Goal: Information Seeking & Learning: Learn about a topic

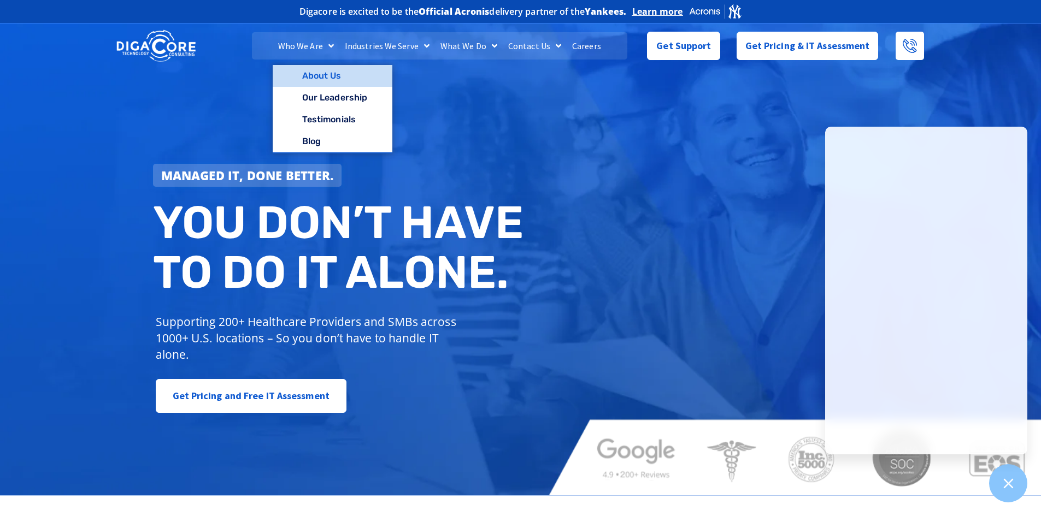
click at [334, 74] on link "About Us" at bounding box center [333, 76] width 120 height 22
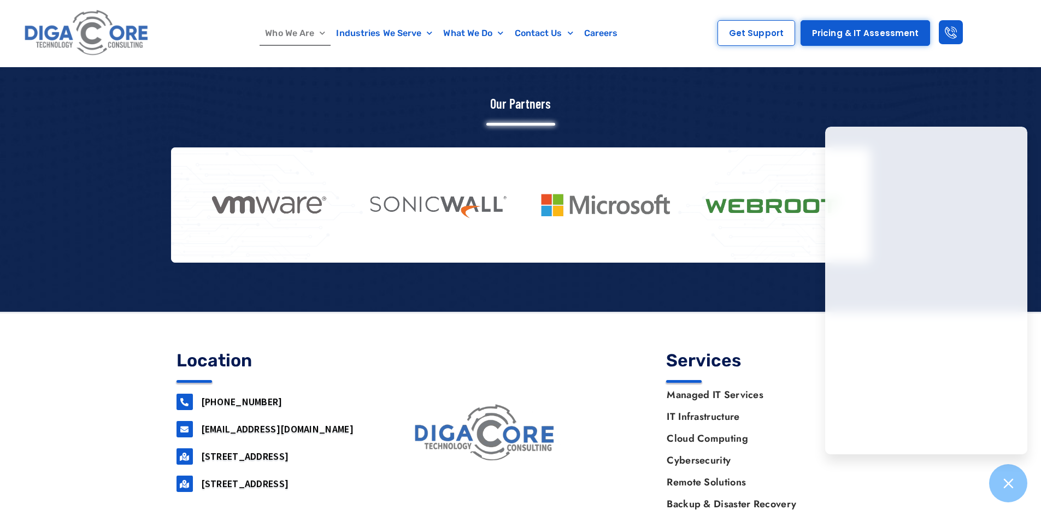
scroll to position [1388, 0]
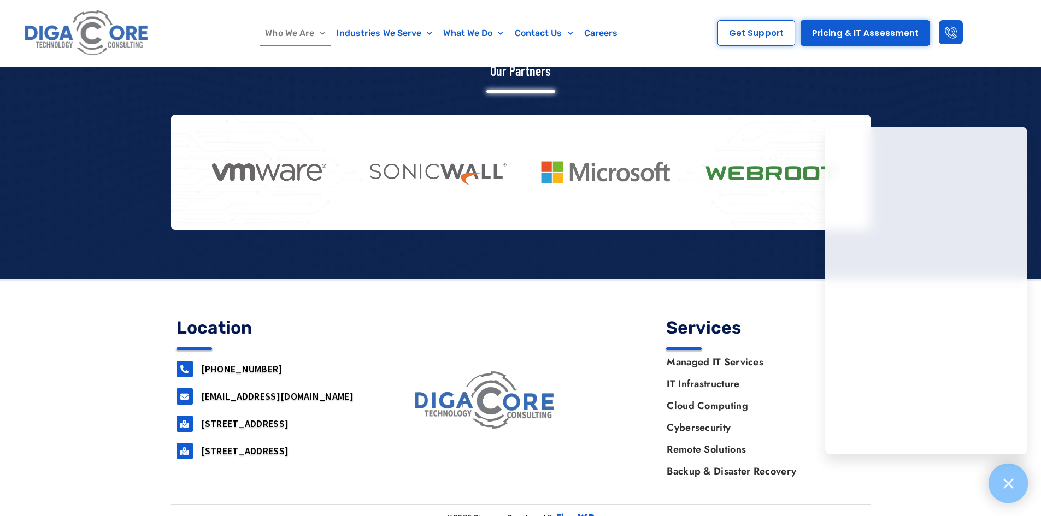
click at [1012, 483] on icon at bounding box center [1008, 483] width 14 height 14
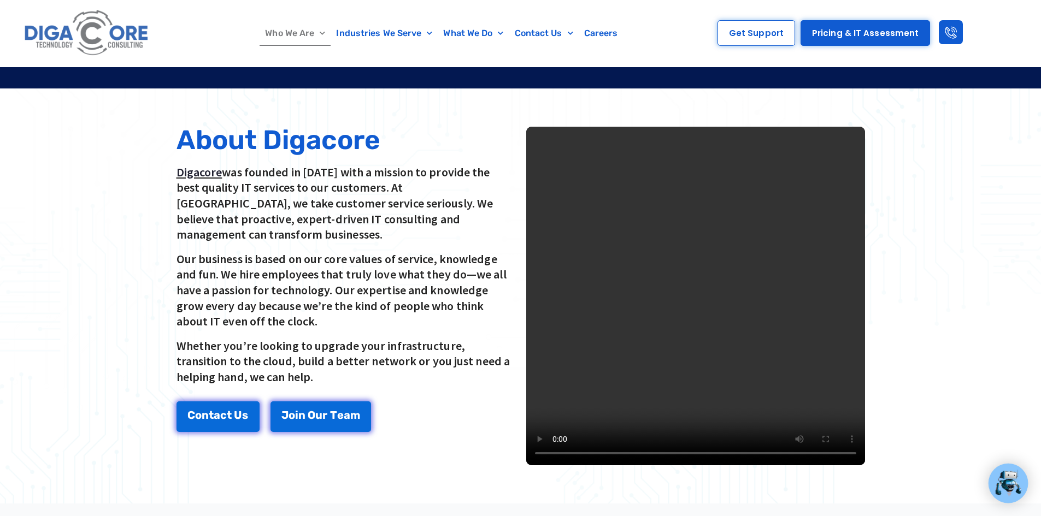
scroll to position [163, 0]
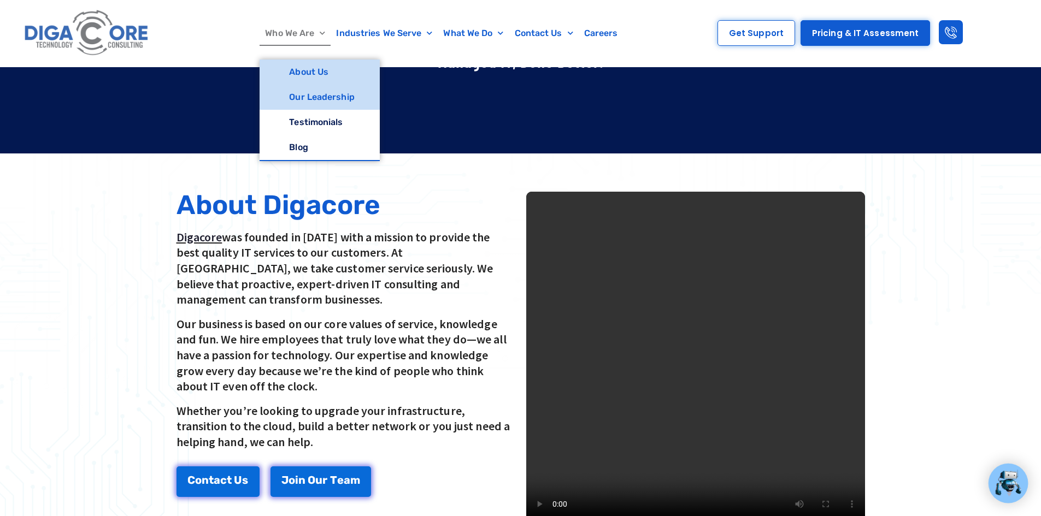
click at [321, 101] on link "Our Leadership" at bounding box center [320, 97] width 120 height 25
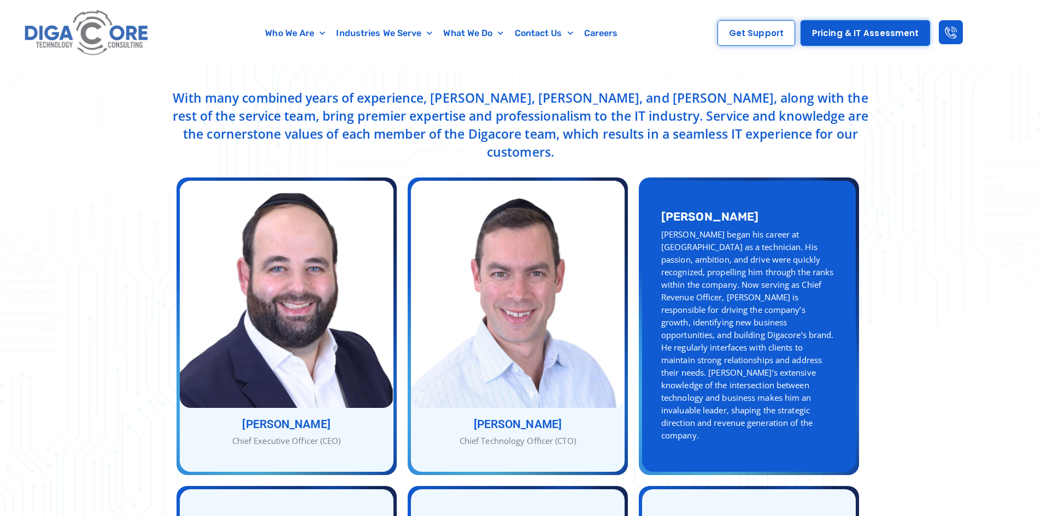
scroll to position [437, 0]
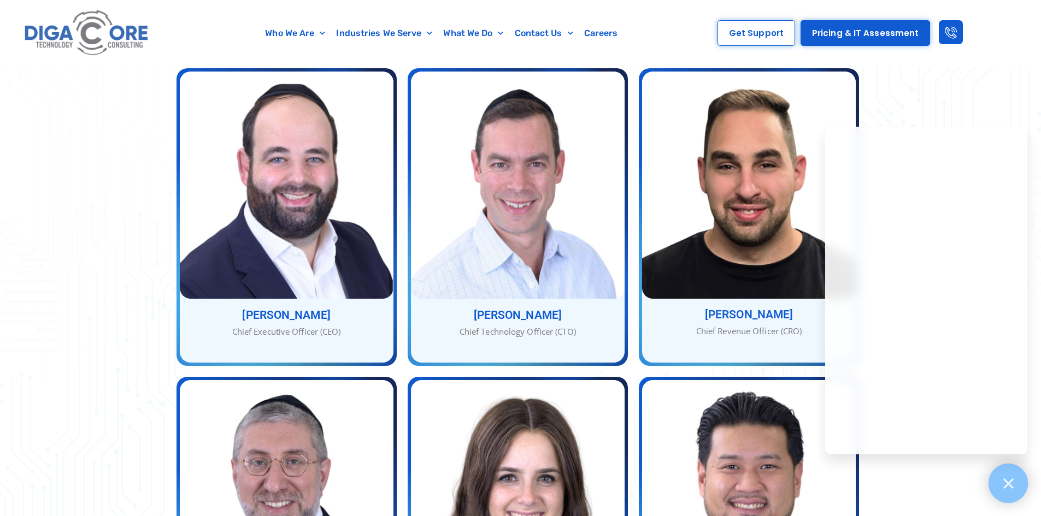
click at [1012, 484] on icon at bounding box center [1008, 483] width 14 height 14
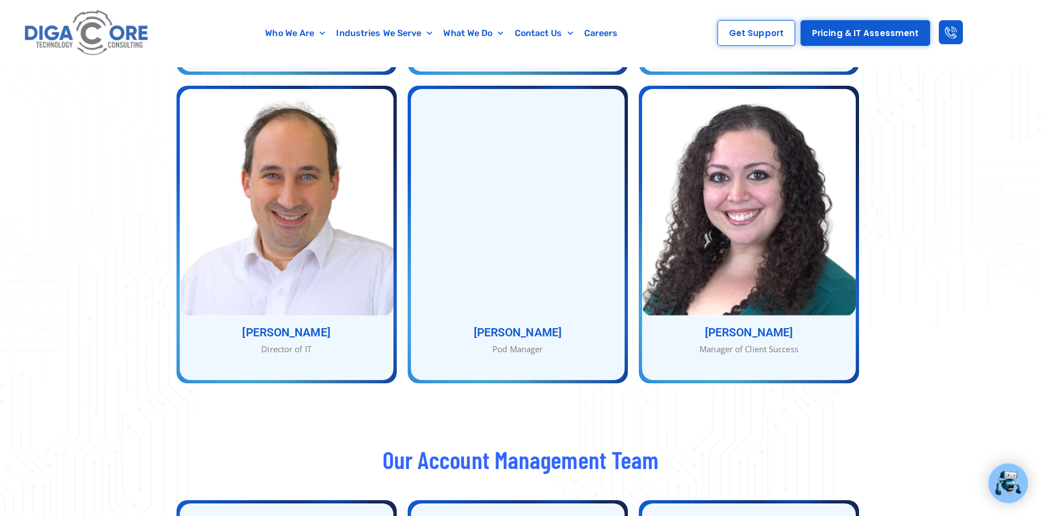
scroll to position [950, 0]
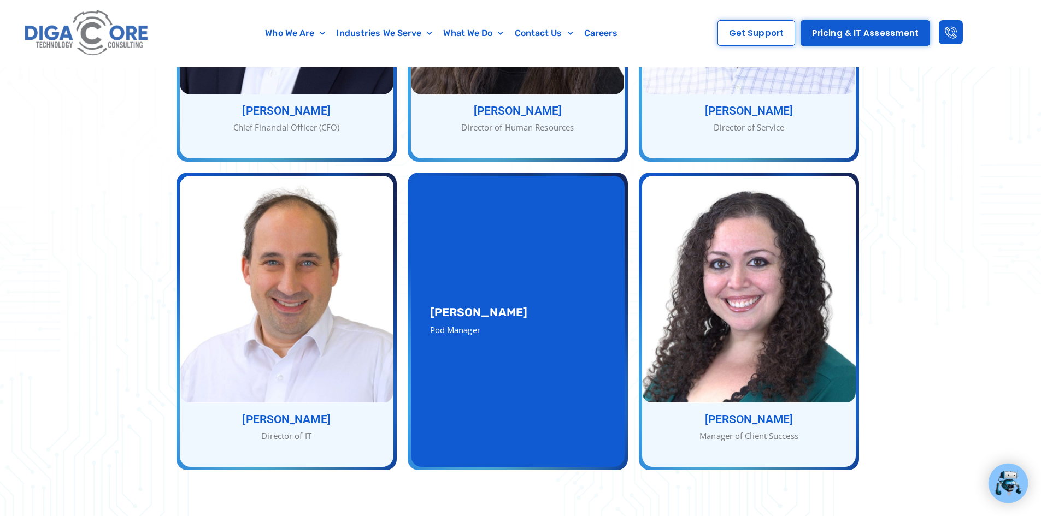
drag, startPoint x: 499, startPoint y: 374, endPoint x: 460, endPoint y: 293, distance: 89.9
drag, startPoint x: 460, startPoint y: 293, endPoint x: 533, endPoint y: 354, distance: 94.7
click at [498, 344] on div "Rob Wenger Pod Manager" at bounding box center [518, 321] width 214 height 291
click at [544, 384] on div "Rob Wenger Pod Manager" at bounding box center [518, 321] width 214 height 291
click at [461, 285] on div "Rob Wenger Pod Manager" at bounding box center [518, 321] width 214 height 291
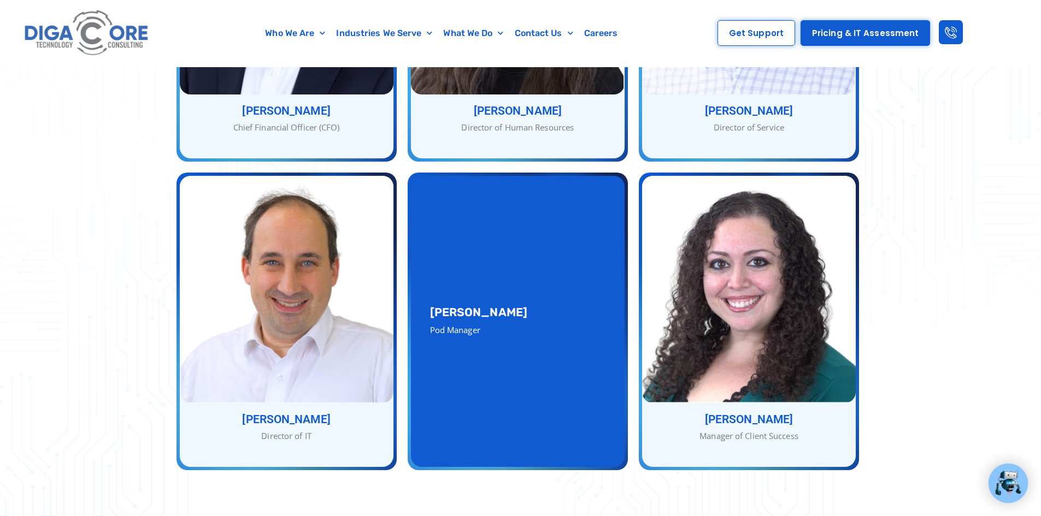
drag, startPoint x: 477, startPoint y: 307, endPoint x: 478, endPoint y: 299, distance: 8.3
click at [476, 324] on div "Pod Manager" at bounding box center [517, 330] width 175 height 13
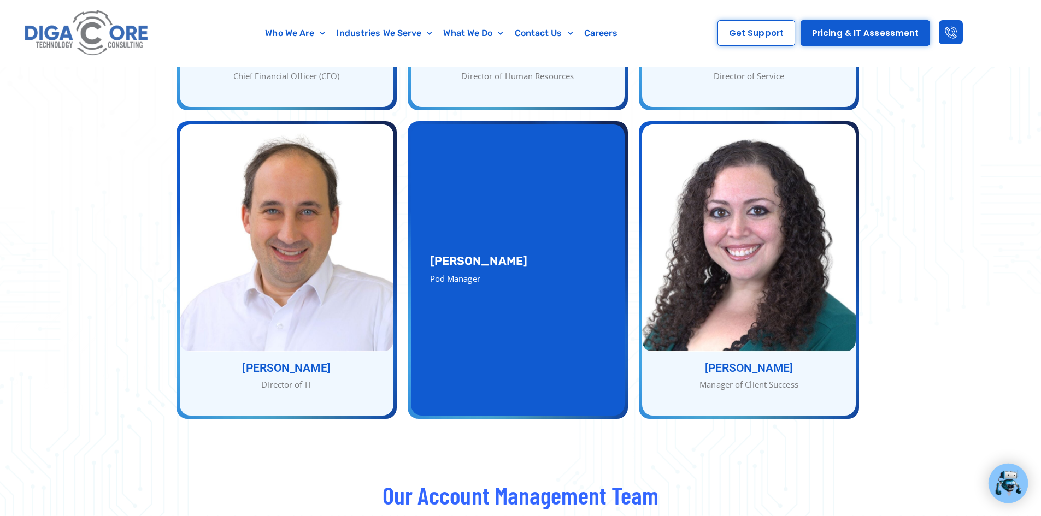
scroll to position [1059, 0]
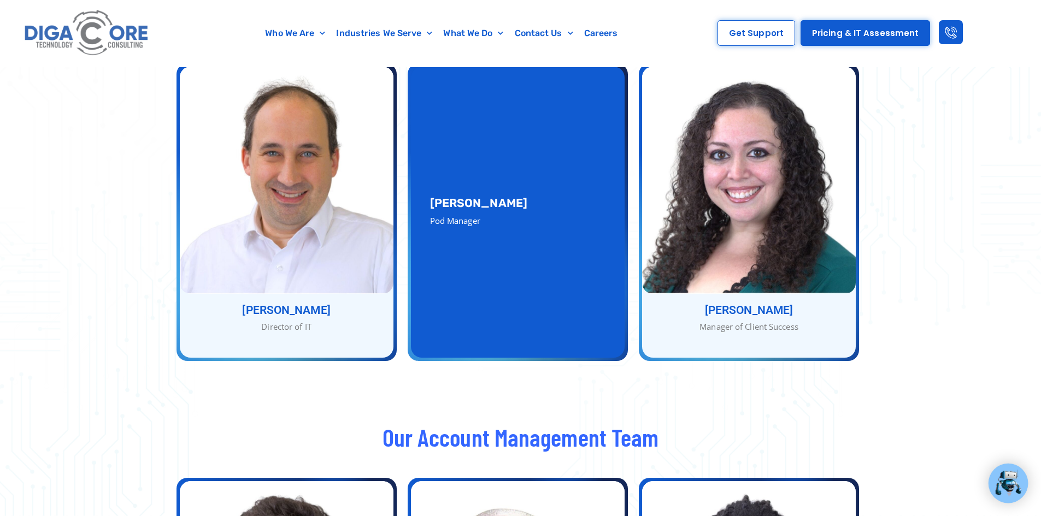
click at [502, 214] on div "Rob Wenger Pod Manager" at bounding box center [518, 212] width 214 height 291
click at [512, 217] on div "Rob Wenger Pod Manager" at bounding box center [518, 212] width 214 height 291
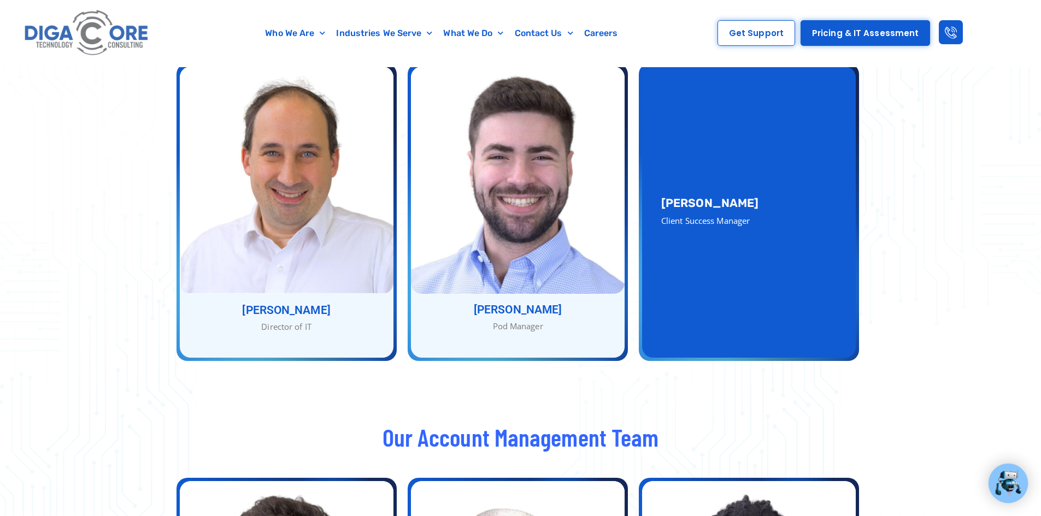
click at [712, 276] on div "Julie Kreuter Client Success Manager" at bounding box center [749, 212] width 214 height 291
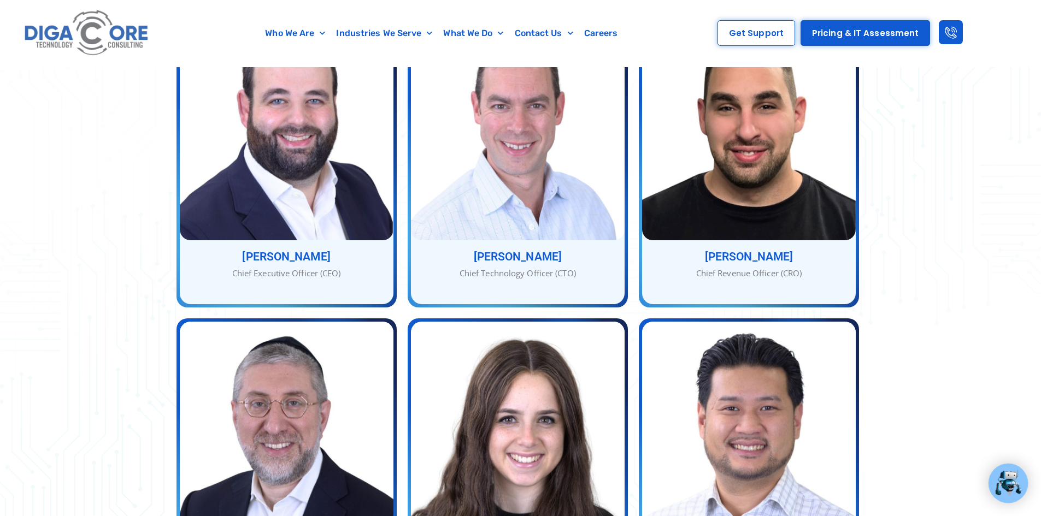
scroll to position [0, 0]
